Goal: Information Seeking & Learning: Learn about a topic

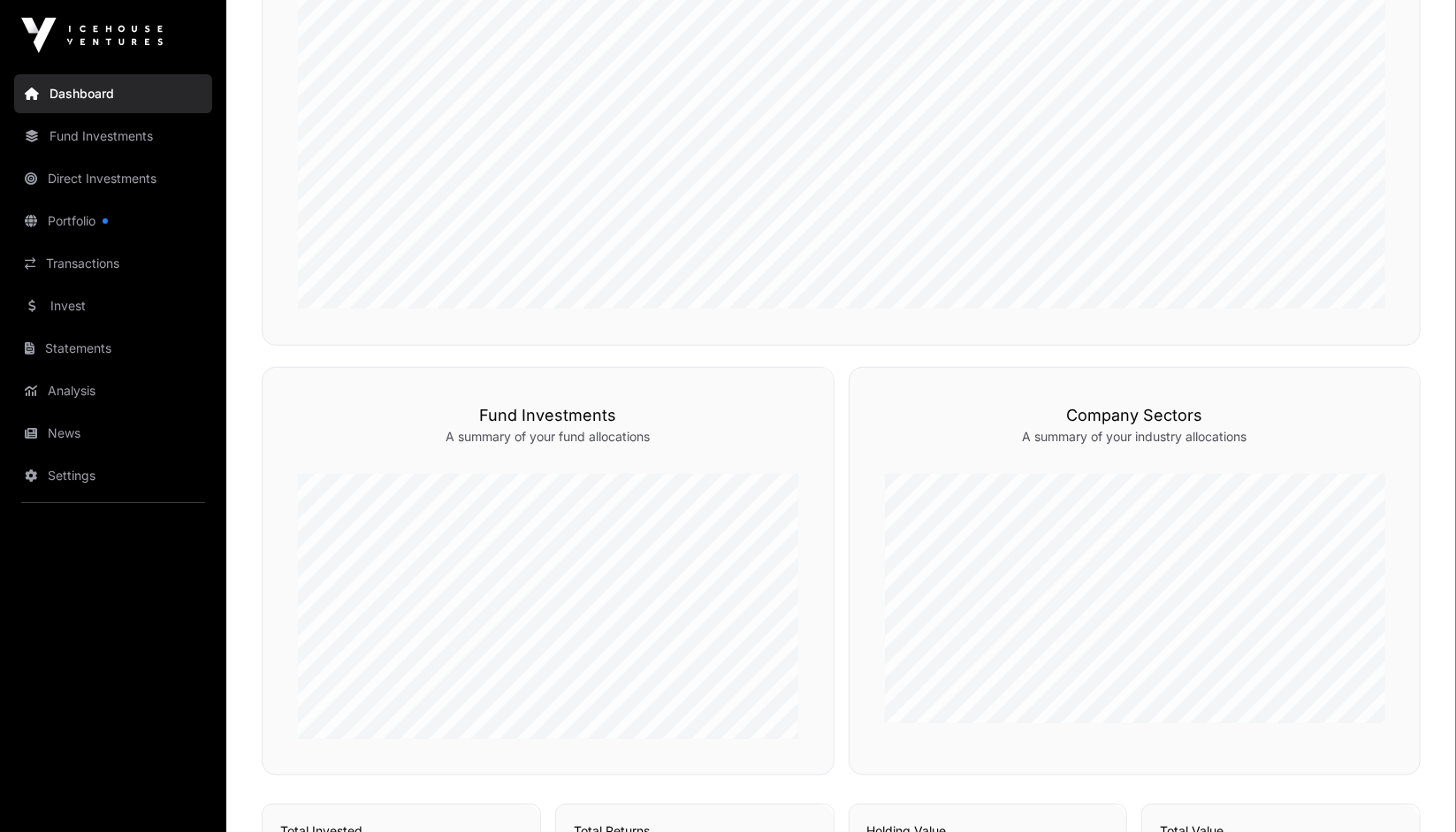
scroll to position [619, 0]
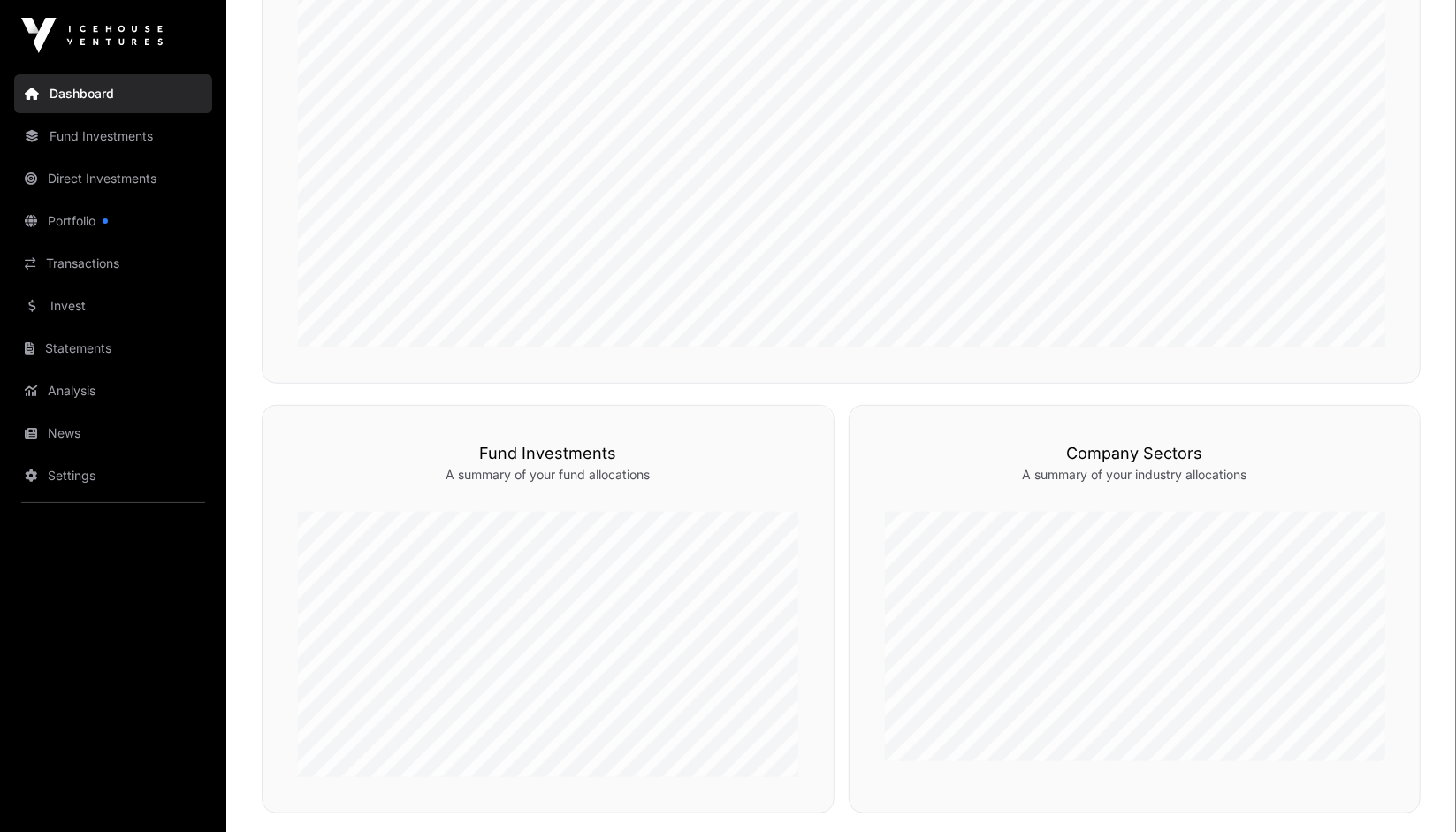
click at [80, 228] on link "Portfolio" at bounding box center [113, 221] width 198 height 39
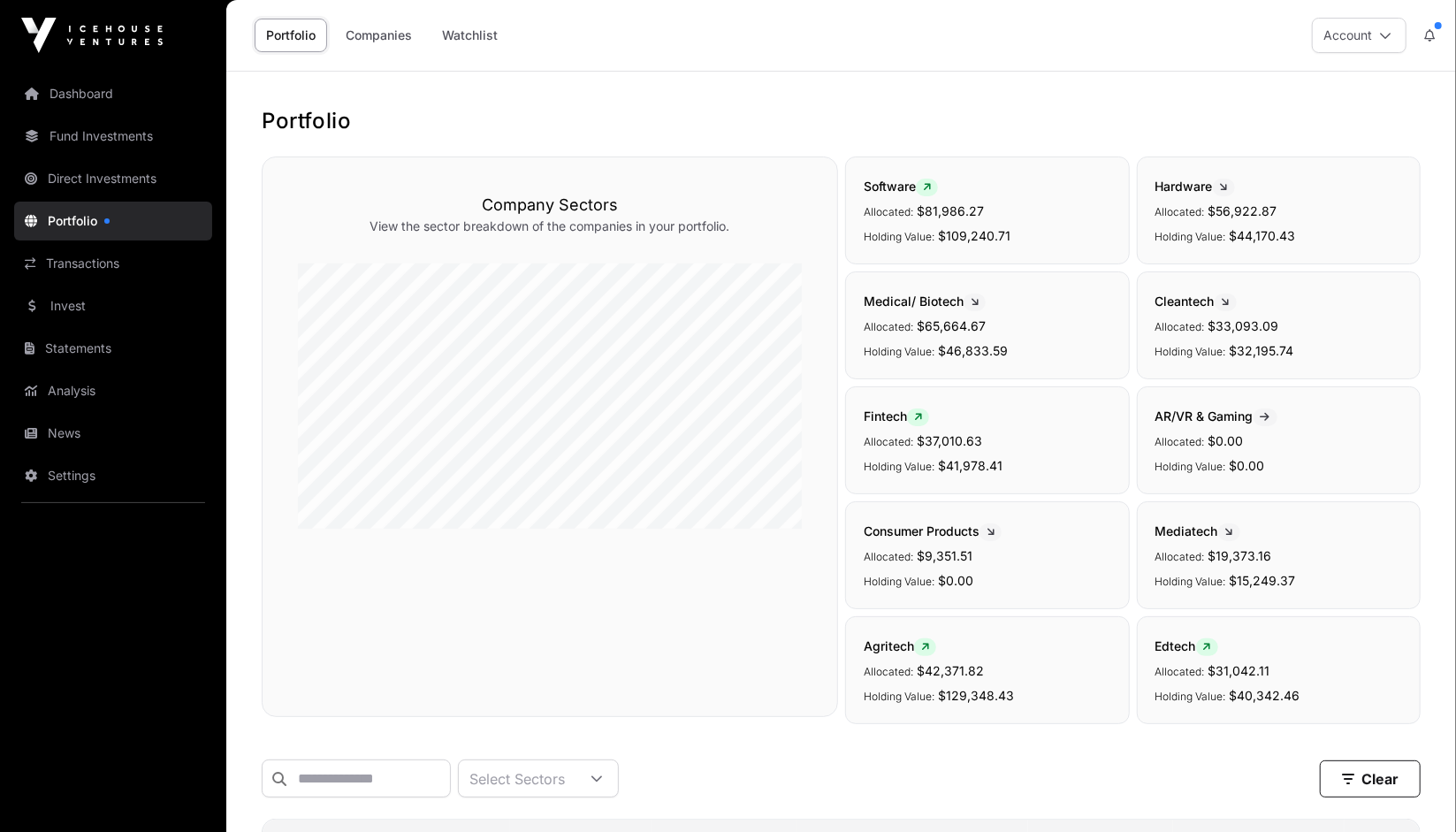
click at [94, 128] on link "Fund Investments" at bounding box center [113, 136] width 198 height 39
click at [379, 36] on link "Companies" at bounding box center [379, 35] width 90 height 34
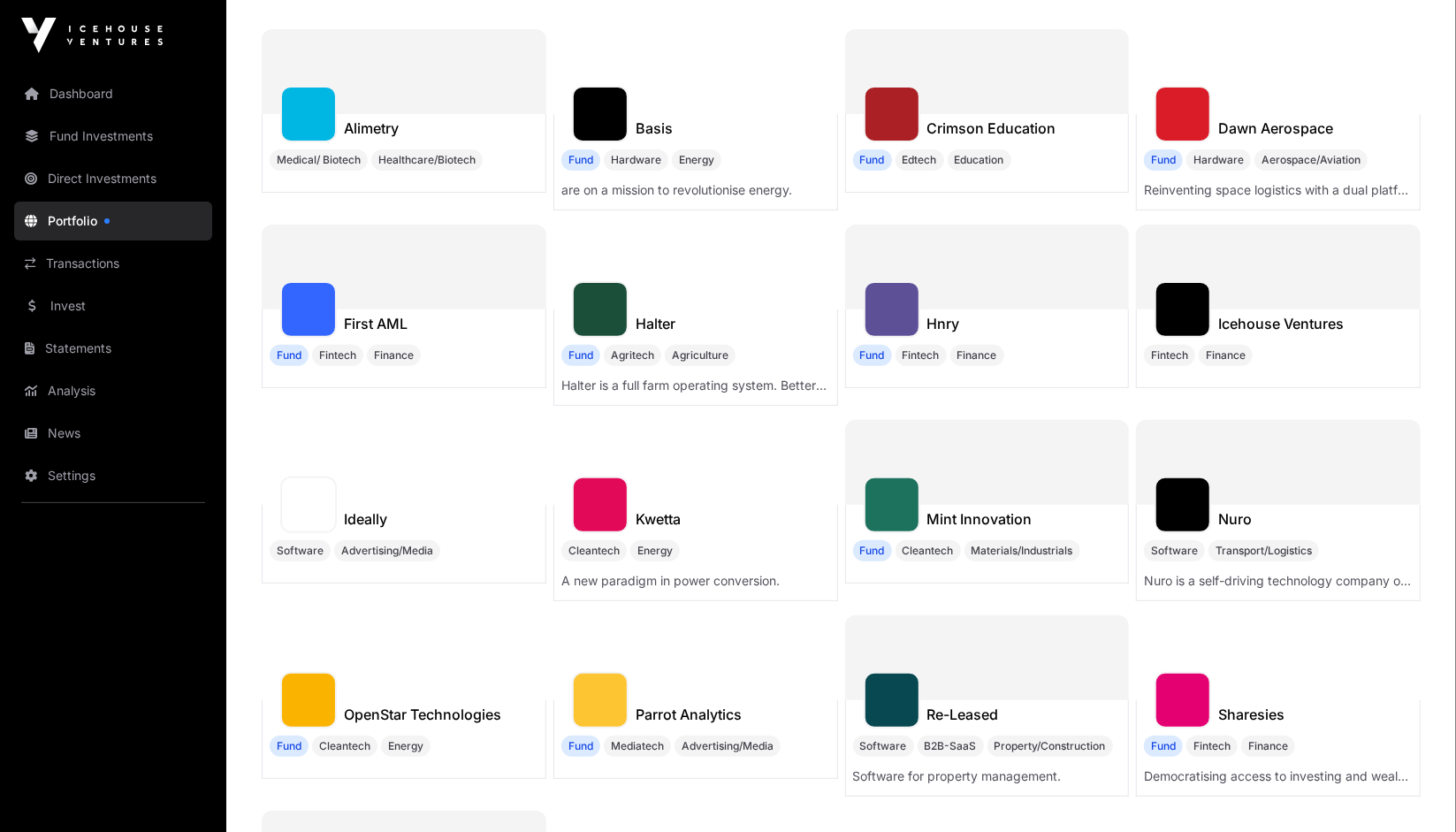
scroll to position [265, 0]
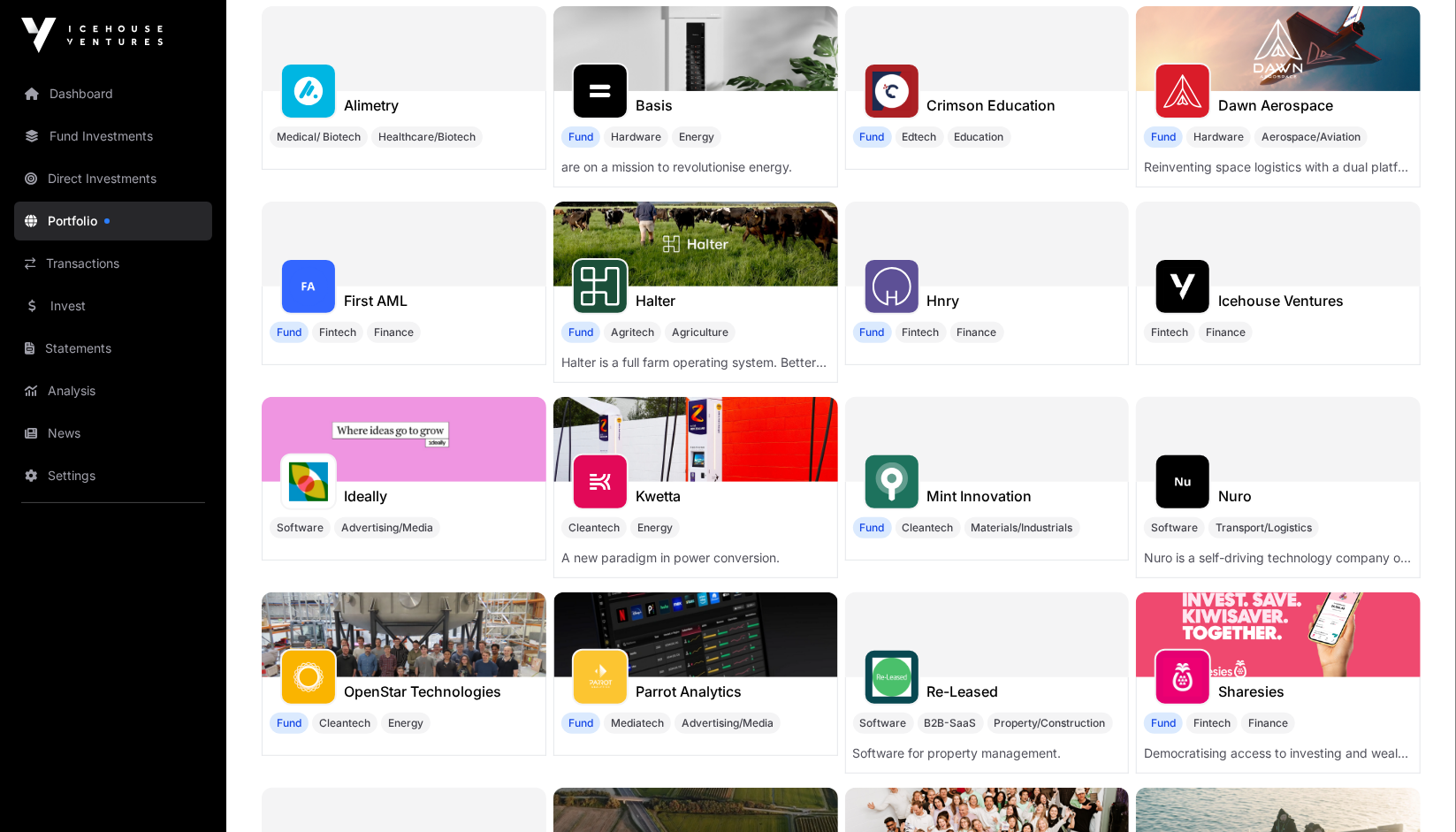
click at [947, 497] on h1 "Mint Innovation" at bounding box center [980, 496] width 105 height 21
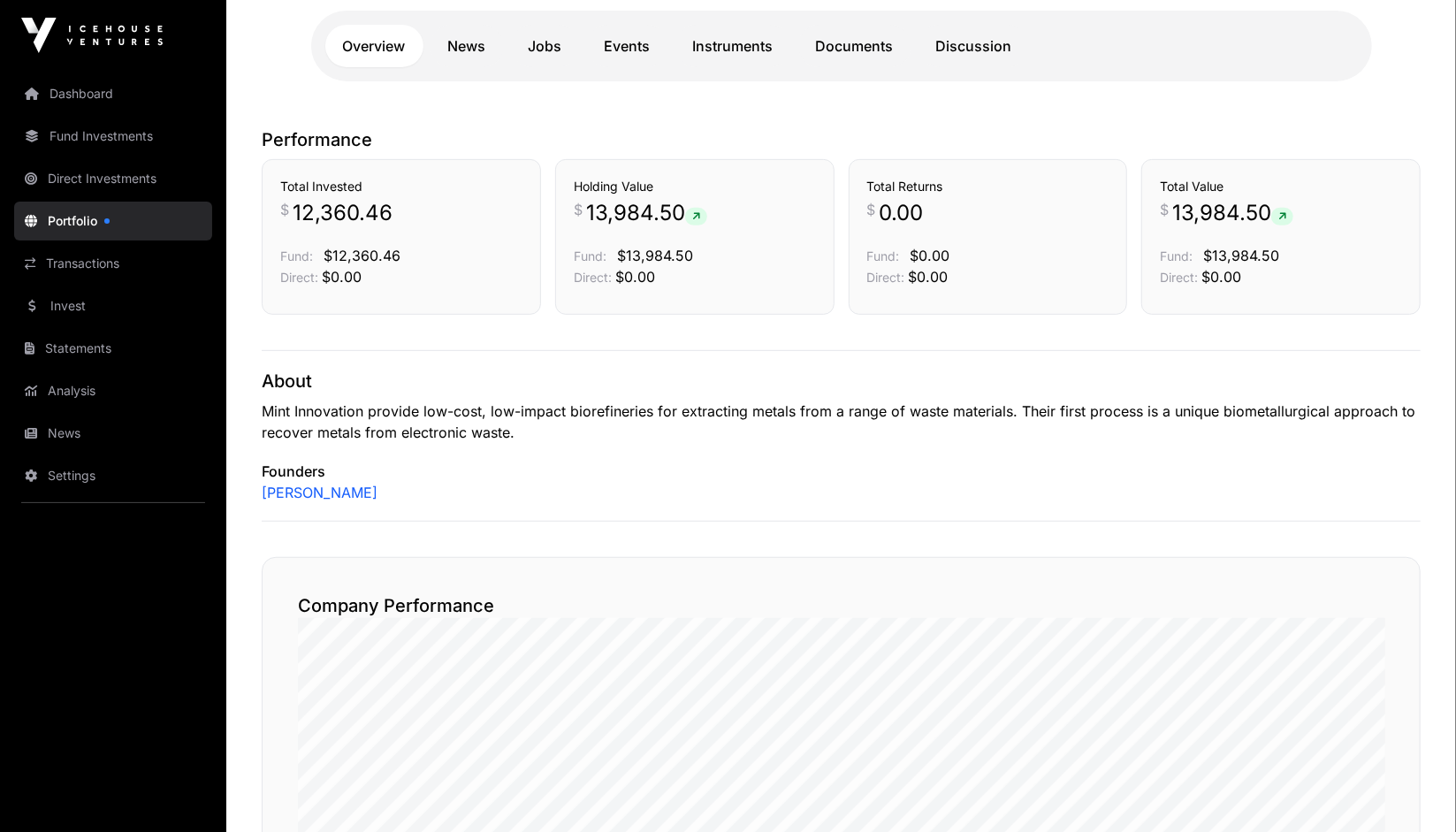
scroll to position [276, 0]
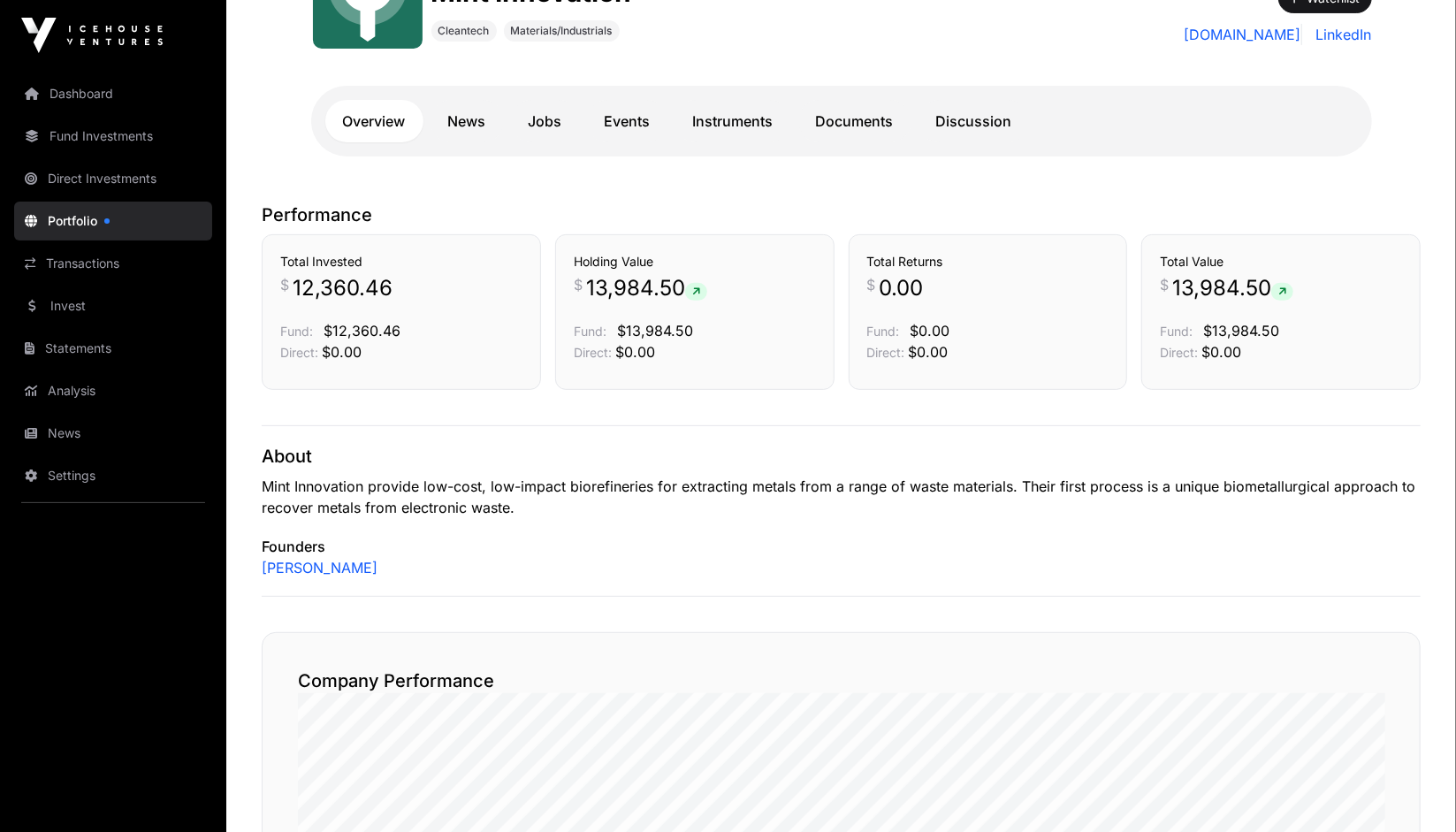
click at [472, 121] on link "News" at bounding box center [468, 121] width 73 height 42
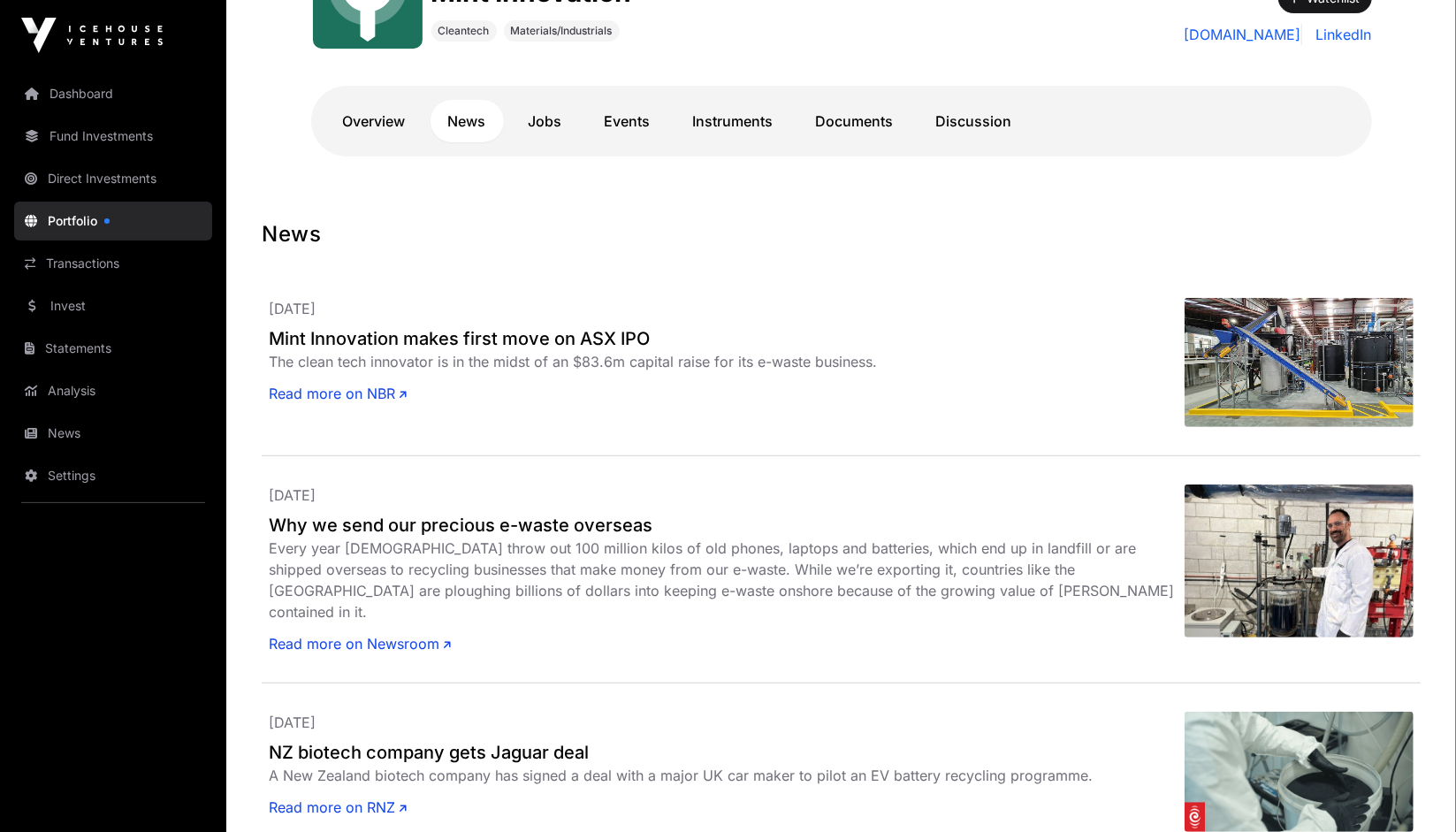
click at [333, 392] on link "Read more on NBR" at bounding box center [337, 393] width 138 height 21
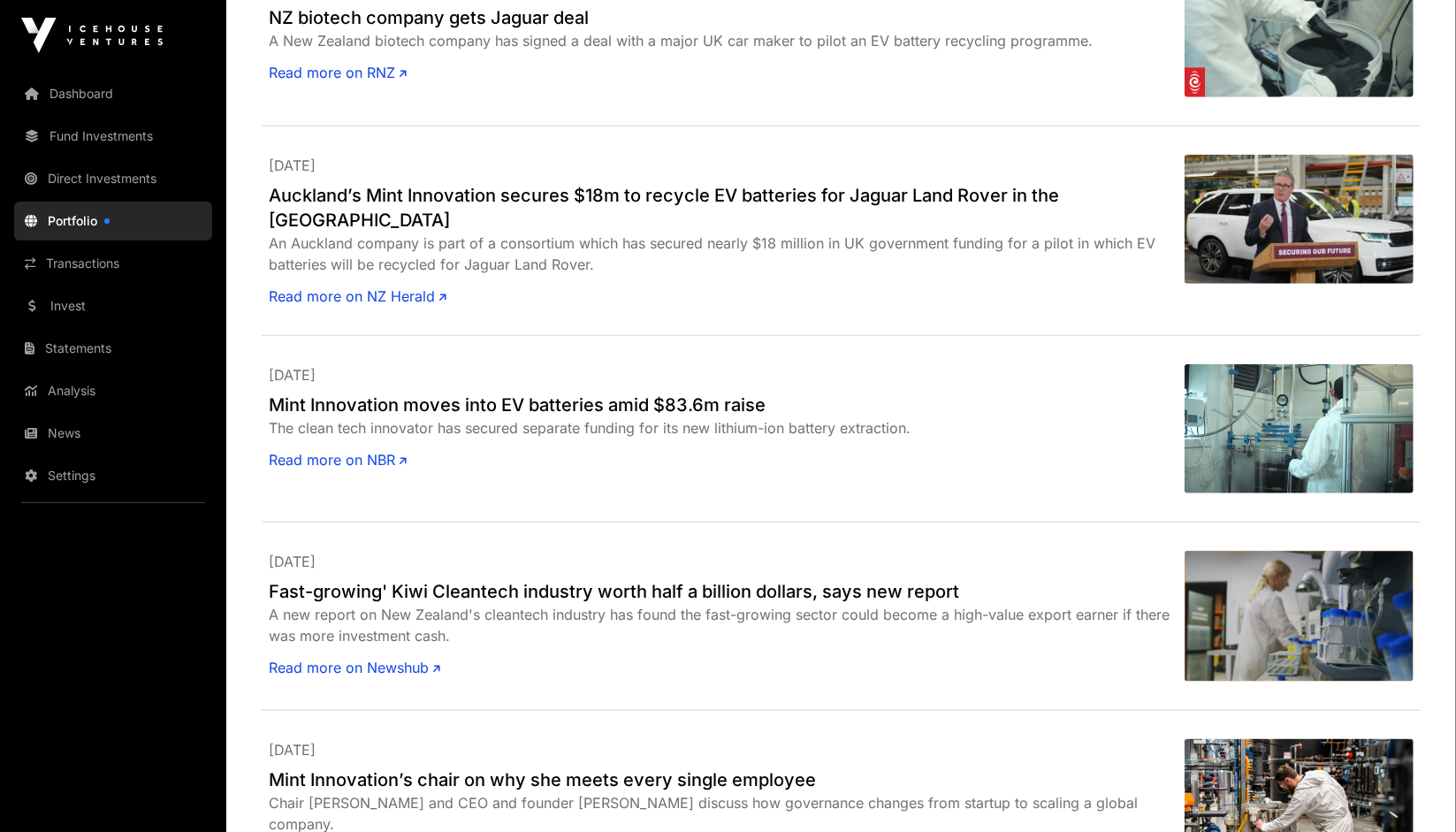
scroll to position [983, 0]
